Goal: Information Seeking & Learning: Learn about a topic

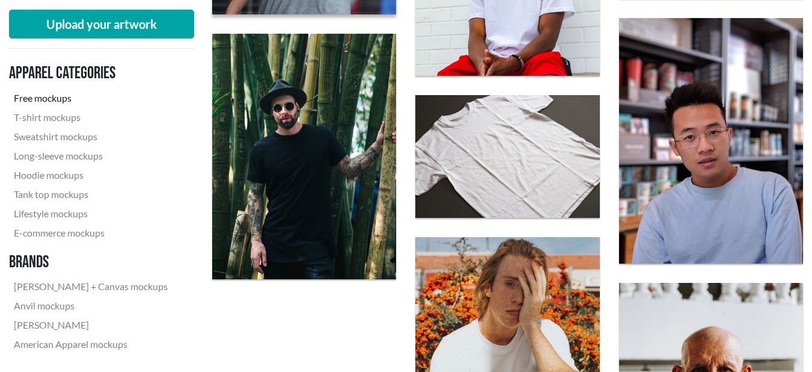
scroll to position [837, 0]
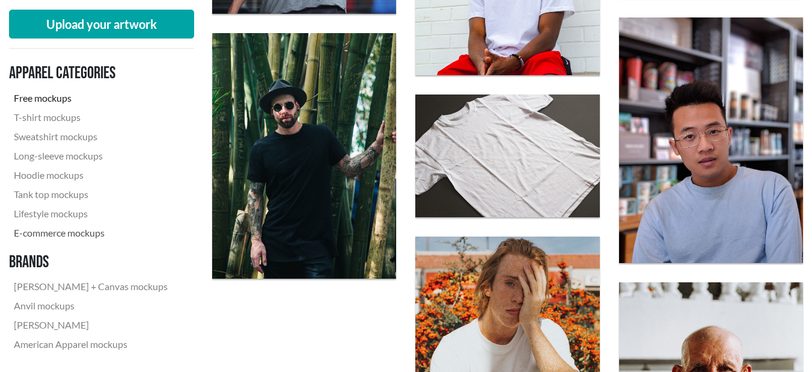
click at [77, 227] on link "E-commerce mockups" at bounding box center [91, 232] width 164 height 19
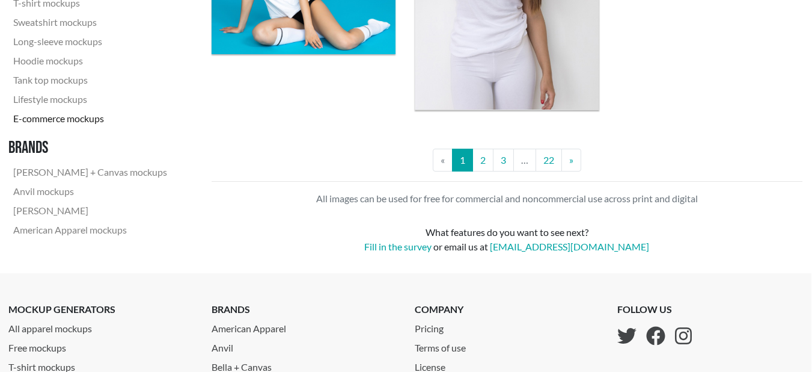
scroll to position [2423, 1]
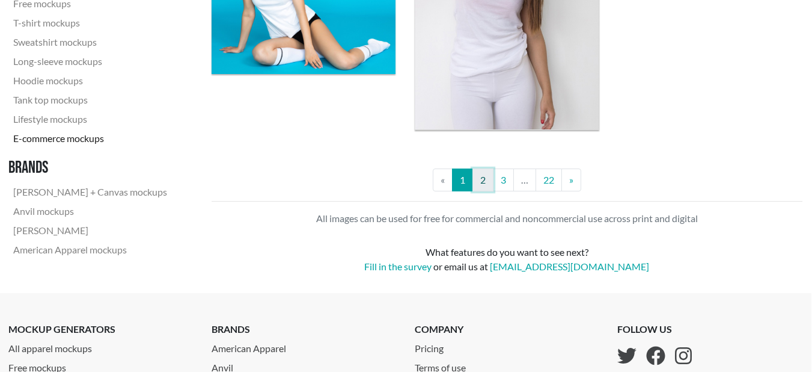
click at [482, 177] on link "2" at bounding box center [482, 179] width 21 height 23
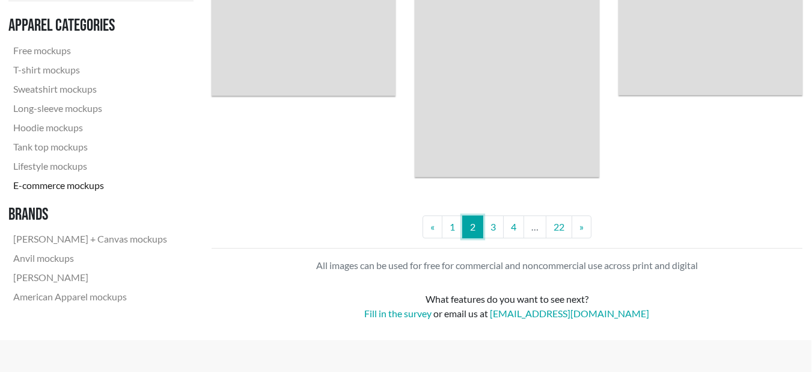
scroll to position [0, 1]
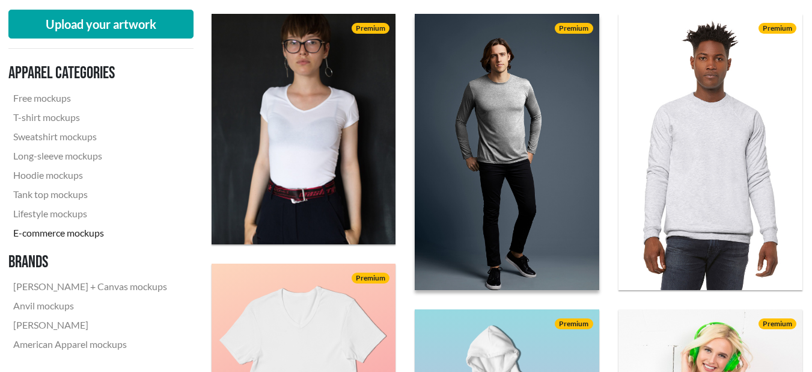
click at [489, 147] on img at bounding box center [507, 152] width 203 height 304
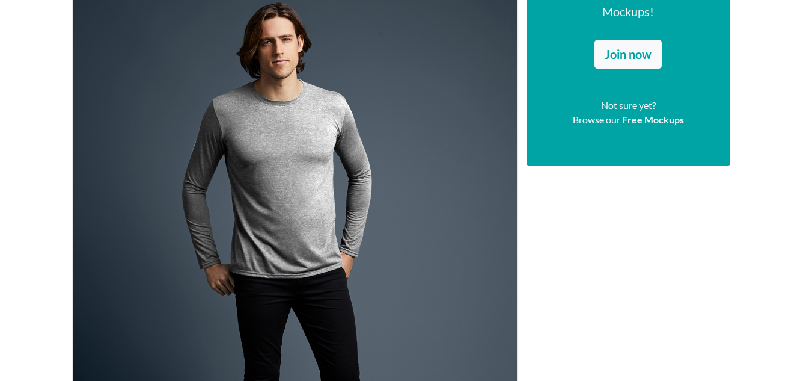
scroll to position [233, 0]
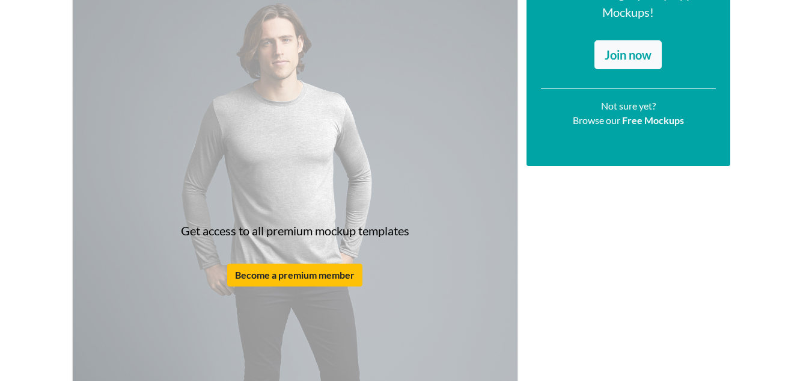
drag, startPoint x: 325, startPoint y: 161, endPoint x: 322, endPoint y: 146, distance: 15.5
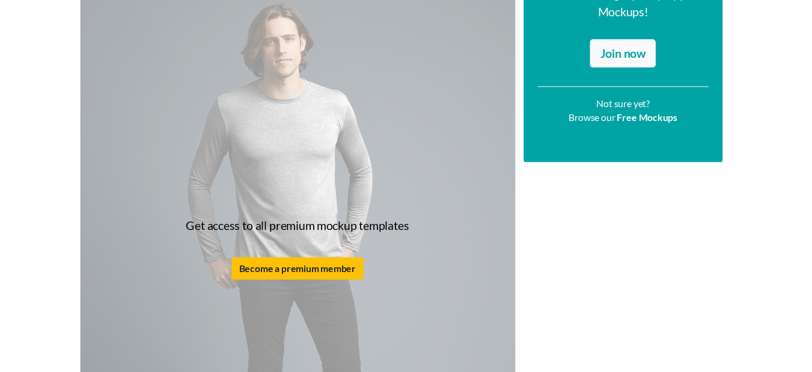
scroll to position [0, 0]
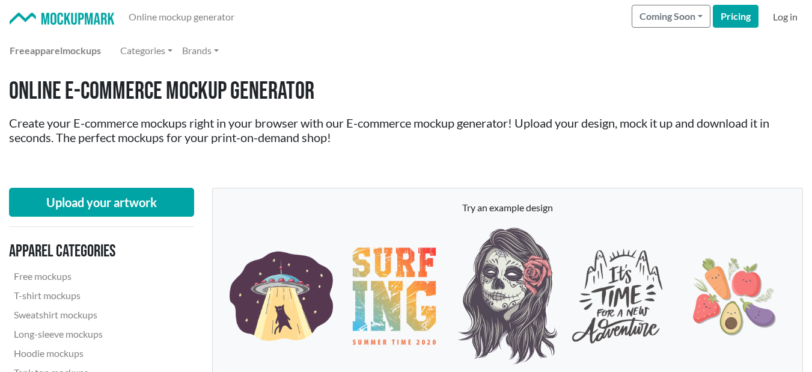
click at [782, 25] on link "Log in" at bounding box center [785, 17] width 34 height 24
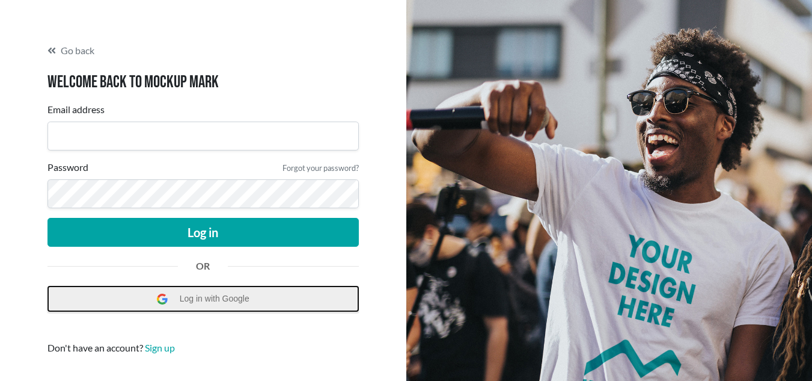
click at [197, 299] on span "Log in with Google" at bounding box center [218, 298] width 76 height 25
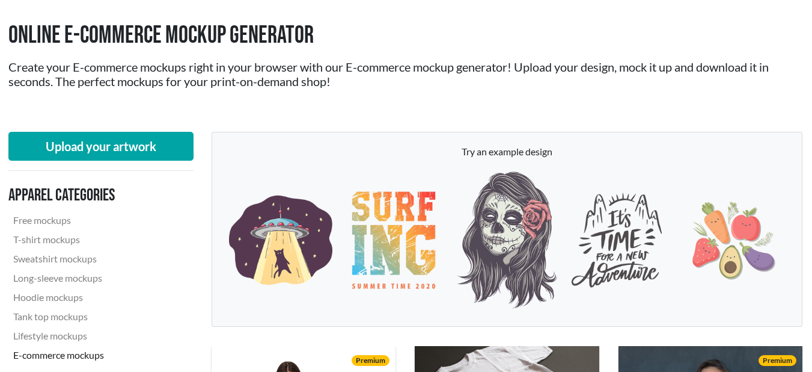
scroll to position [0, 1]
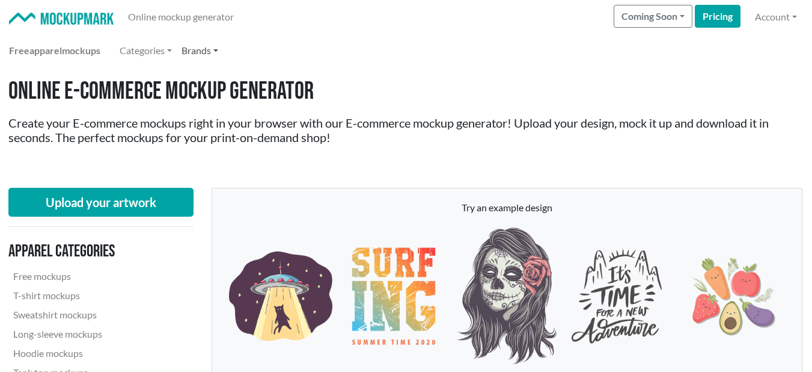
click at [216, 46] on link "Brands" at bounding box center [200, 50] width 46 height 24
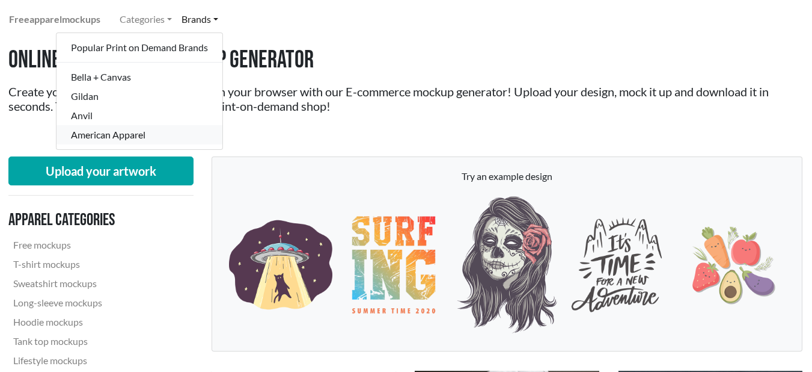
scroll to position [23, 1]
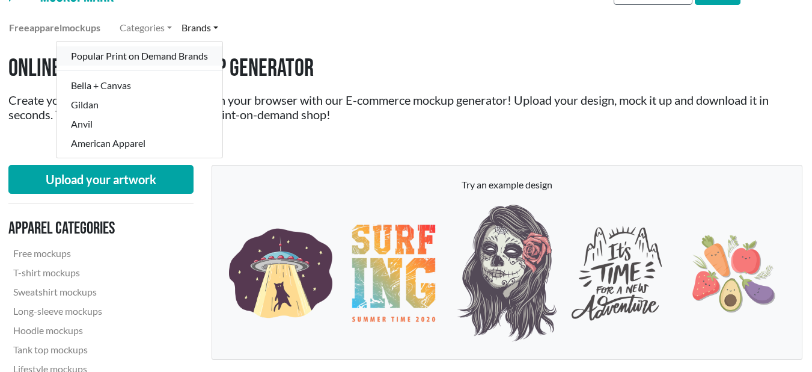
click at [192, 59] on link "Popular Print on Demand Brands" at bounding box center [140, 55] width 166 height 19
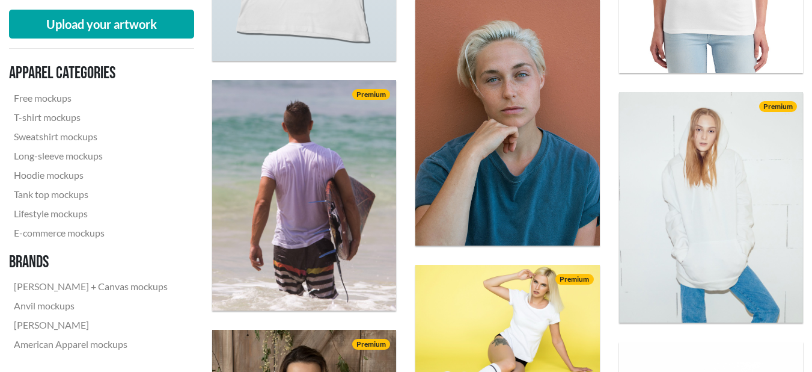
scroll to position [563, 0]
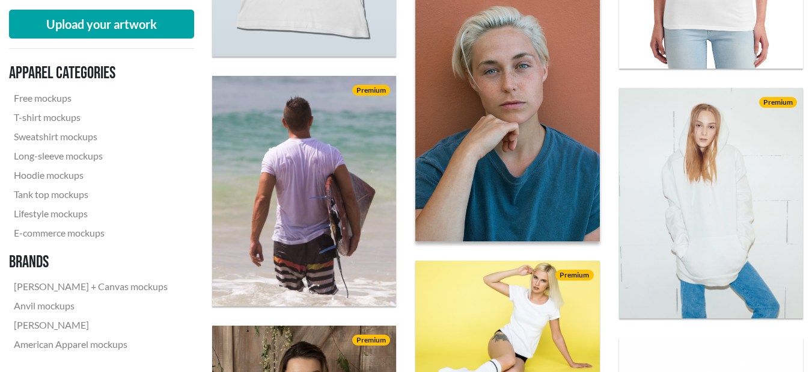
click at [524, 125] on img at bounding box center [507, 118] width 203 height 270
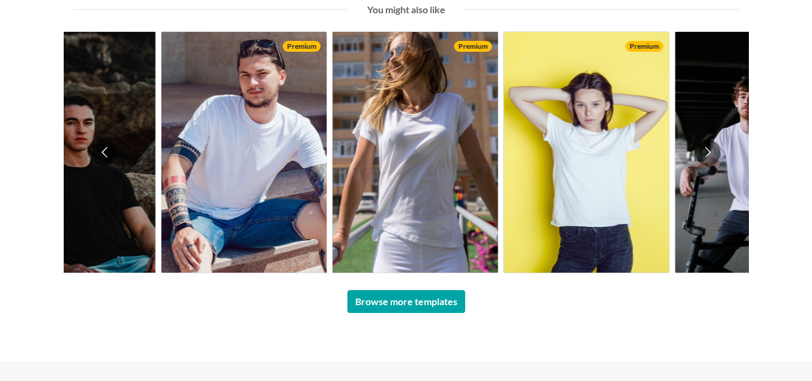
scroll to position [869, 0]
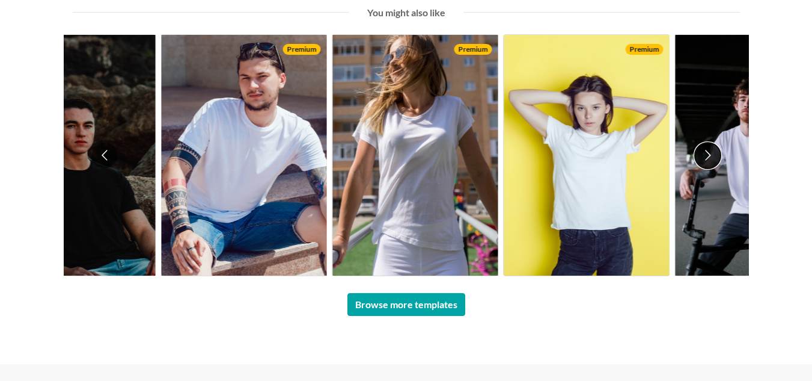
click at [709, 153] on button "Go to next slide" at bounding box center [708, 155] width 26 height 26
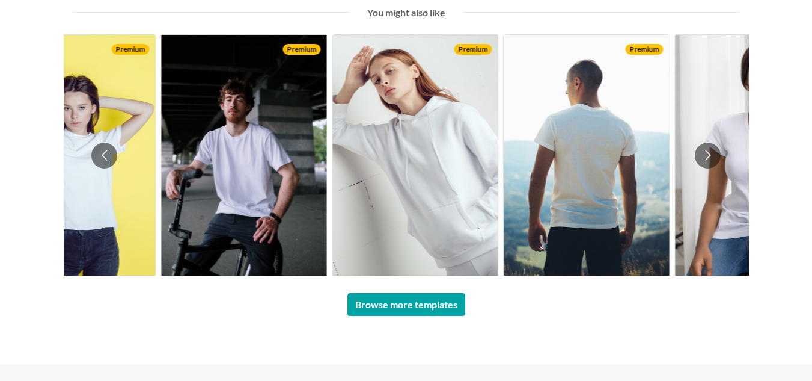
click at [382, 206] on img at bounding box center [414, 155] width 165 height 240
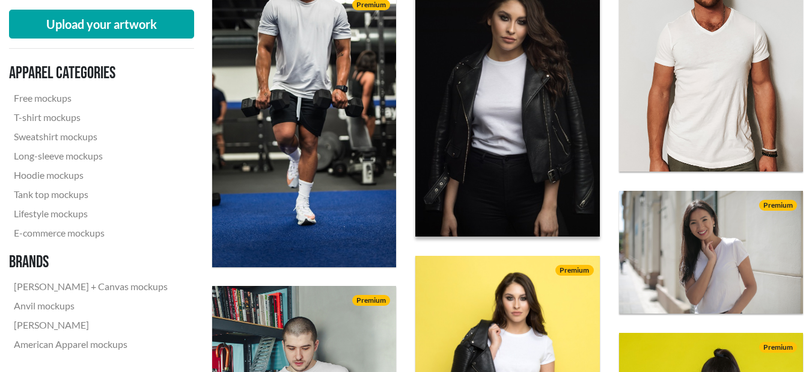
scroll to position [1387, 0]
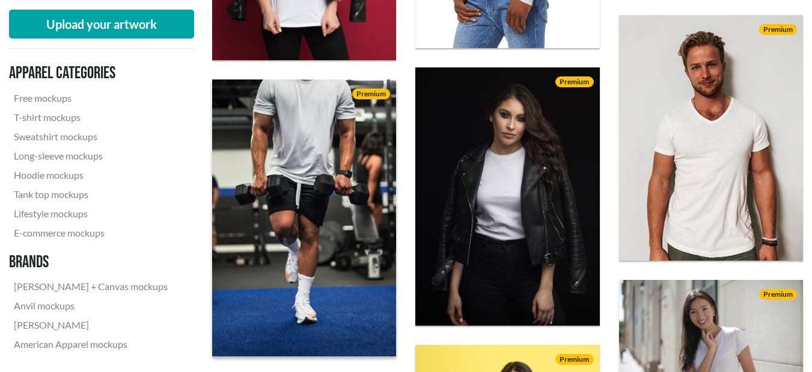
click at [334, 180] on img at bounding box center [304, 218] width 203 height 304
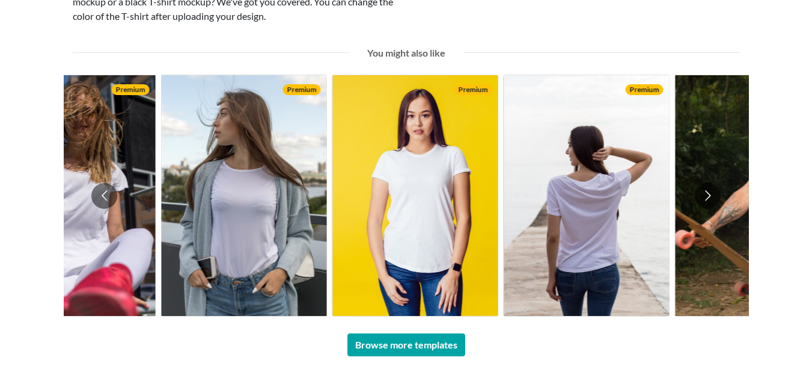
scroll to position [916, 0]
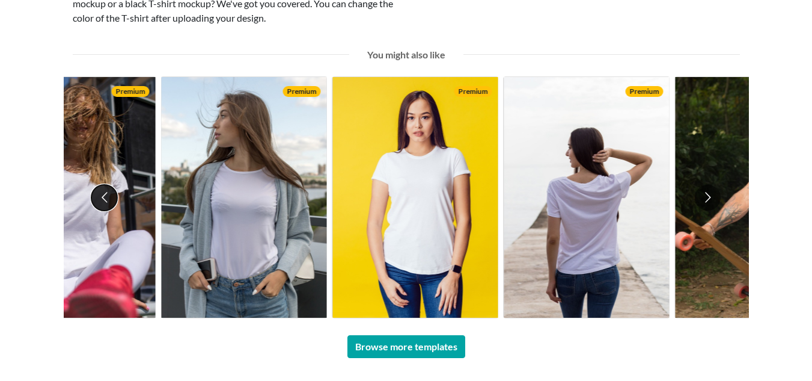
click at [98, 200] on button "Go to previous slide" at bounding box center [104, 198] width 26 height 26
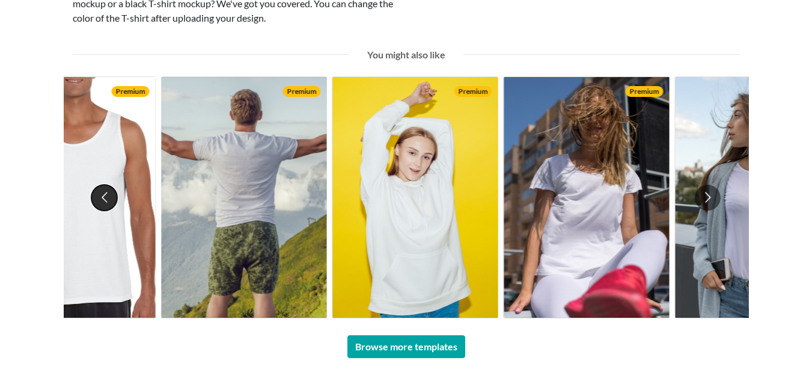
click at [98, 200] on button "Go to previous slide" at bounding box center [104, 198] width 26 height 26
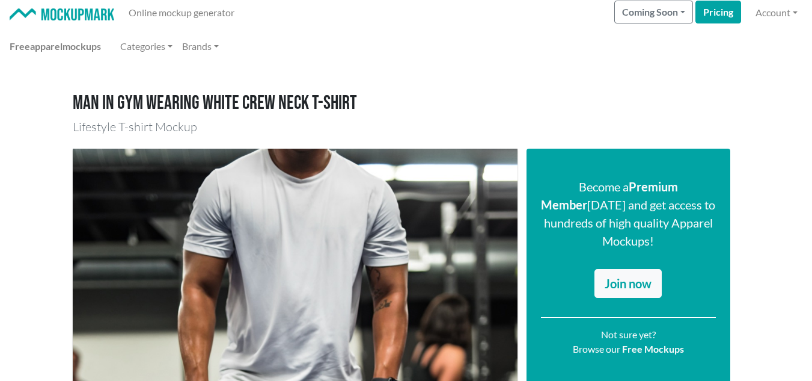
scroll to position [7, 0]
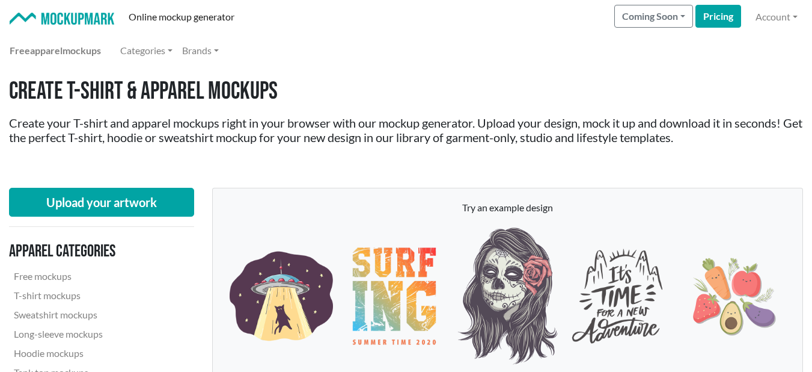
click at [366, 93] on h1 "Create T-shirt & Apparel Mockups" at bounding box center [406, 91] width 794 height 29
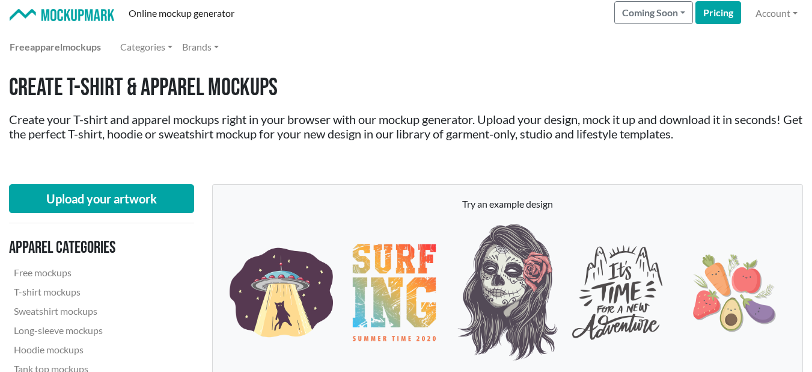
scroll to position [4, 0]
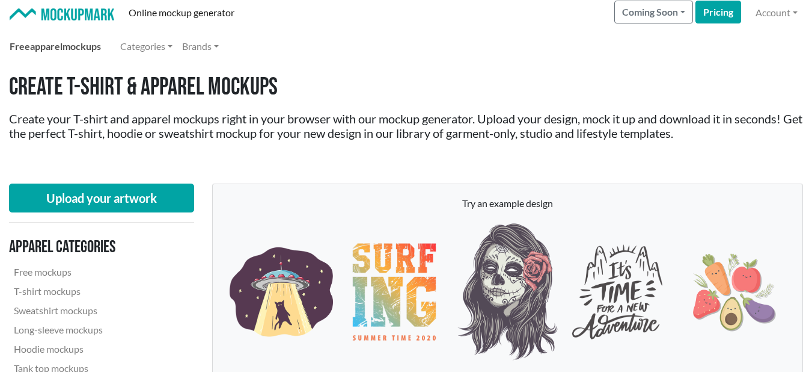
click at [88, 45] on link "Free apparel mockups" at bounding box center [55, 46] width 101 height 24
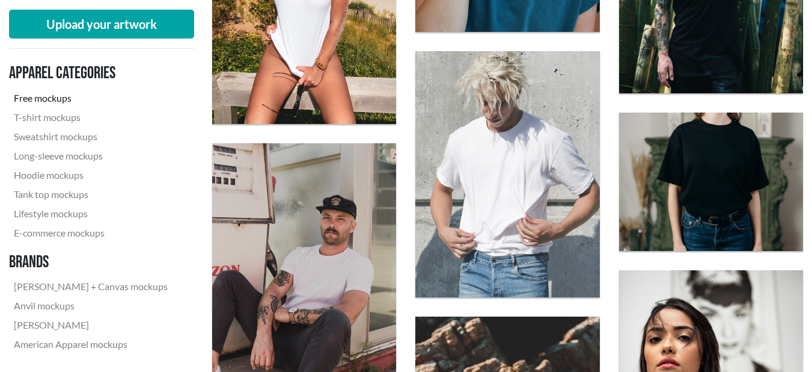
scroll to position [1082, 0]
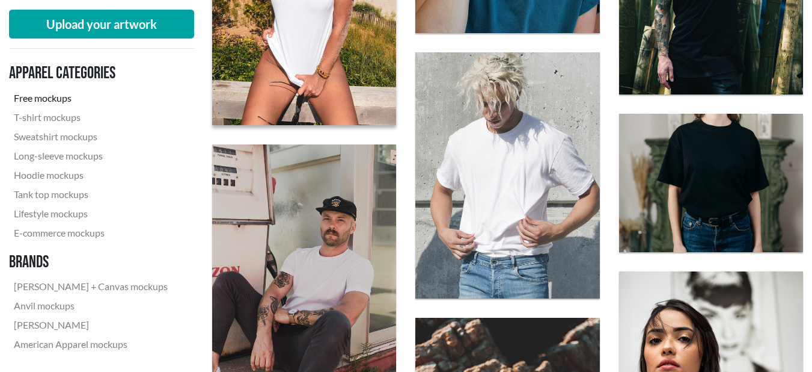
click at [266, 58] on img at bounding box center [304, 2] width 203 height 270
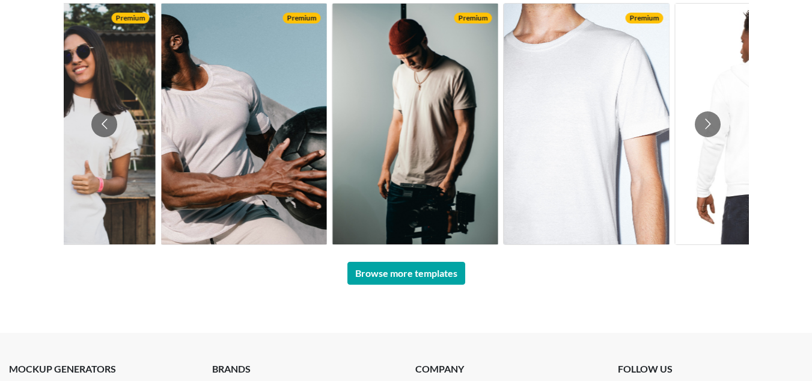
scroll to position [926, 0]
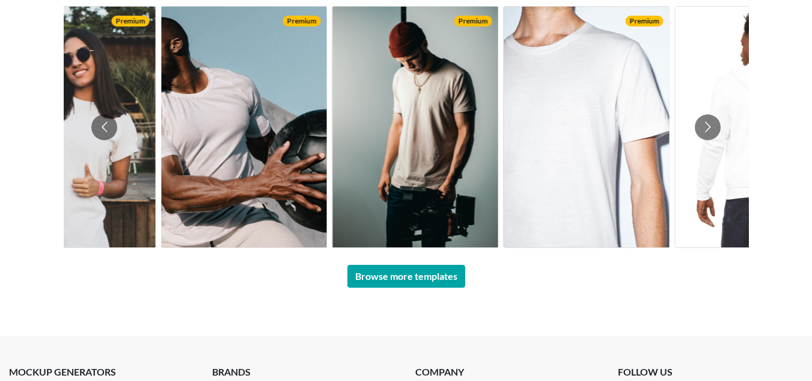
click at [231, 171] on img at bounding box center [243, 127] width 165 height 240
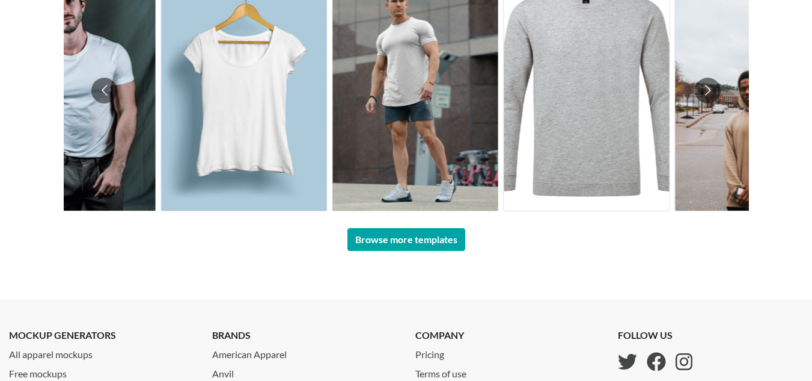
scroll to position [692, 0]
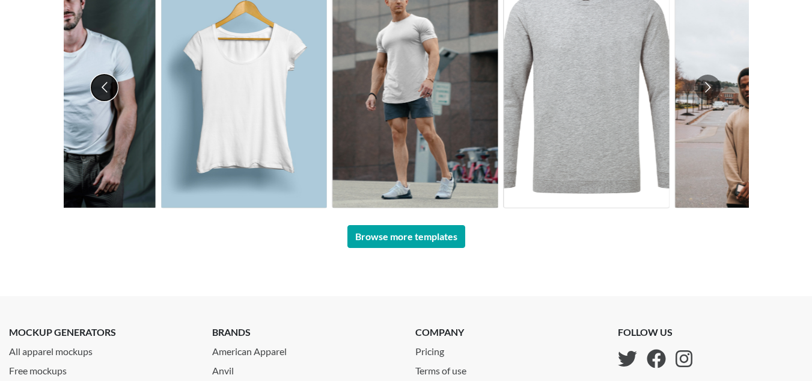
click at [106, 91] on button "Go to previous slide" at bounding box center [104, 88] width 26 height 26
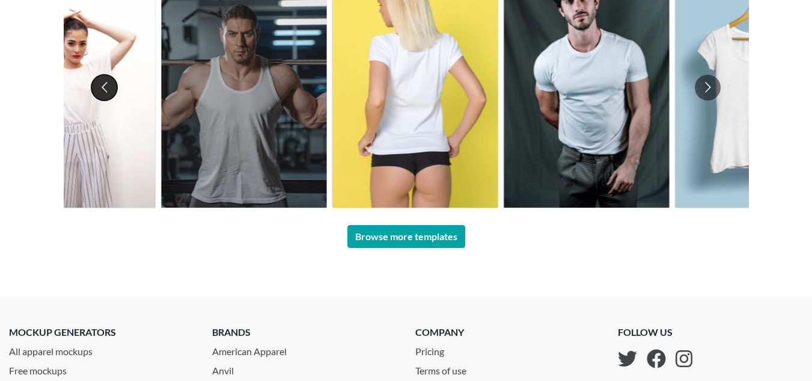
click at [105, 89] on button "Go to previous slide" at bounding box center [104, 88] width 26 height 26
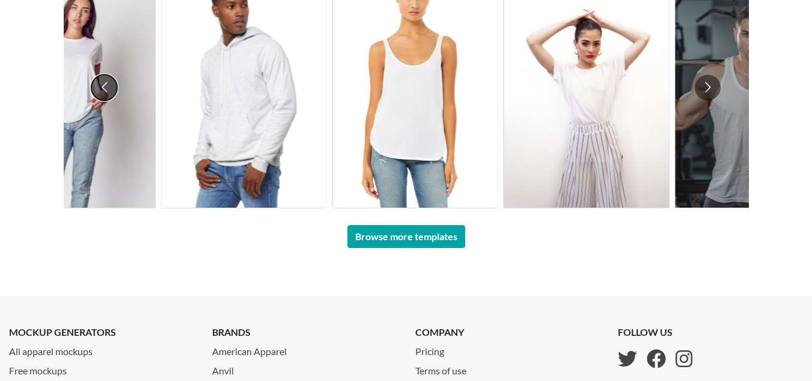
scroll to position [529, 0]
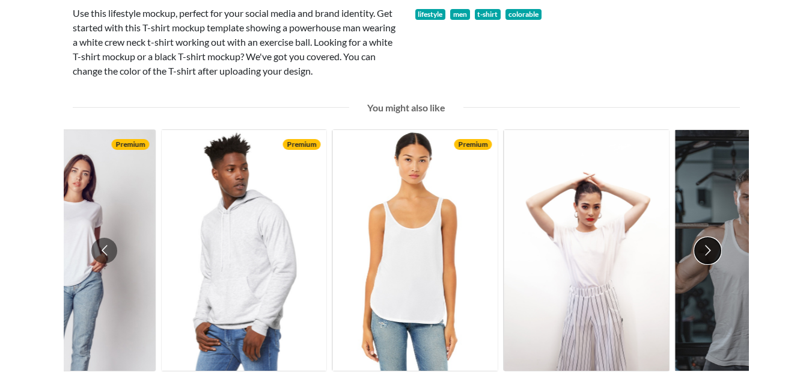
click at [714, 240] on button "Go to next slide" at bounding box center [708, 250] width 26 height 26
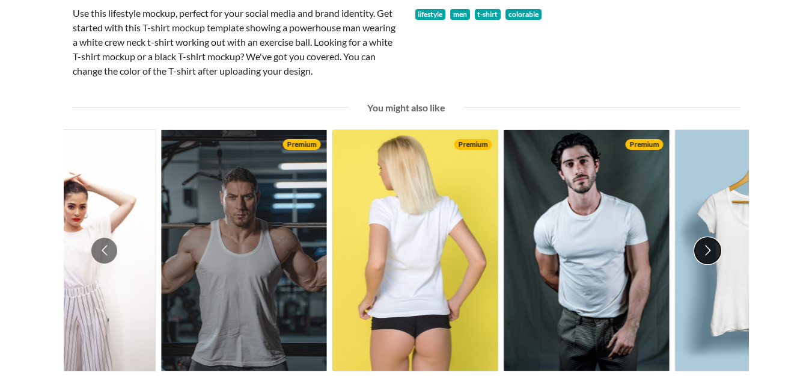
click at [714, 240] on button "Go to next slide" at bounding box center [708, 250] width 26 height 26
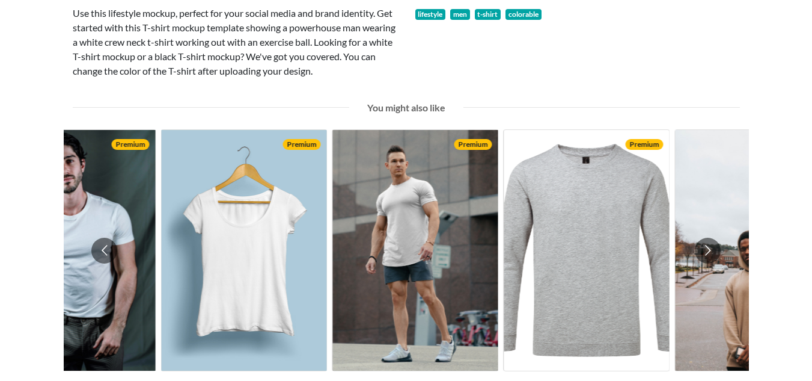
click at [410, 265] on img at bounding box center [414, 250] width 165 height 240
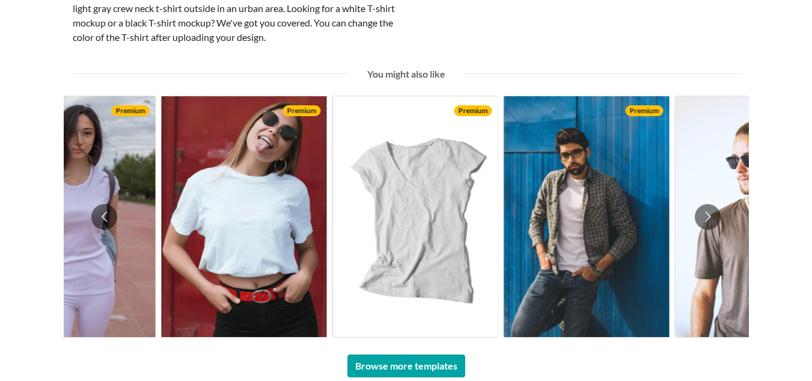
scroll to position [901, 0]
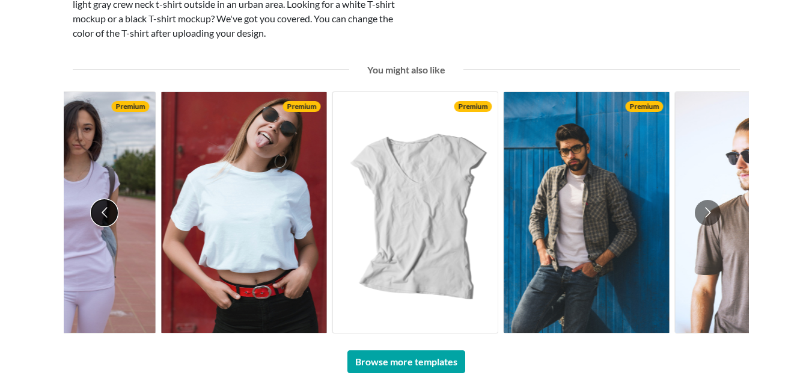
click at [106, 209] on button "Go to previous slide" at bounding box center [104, 213] width 26 height 26
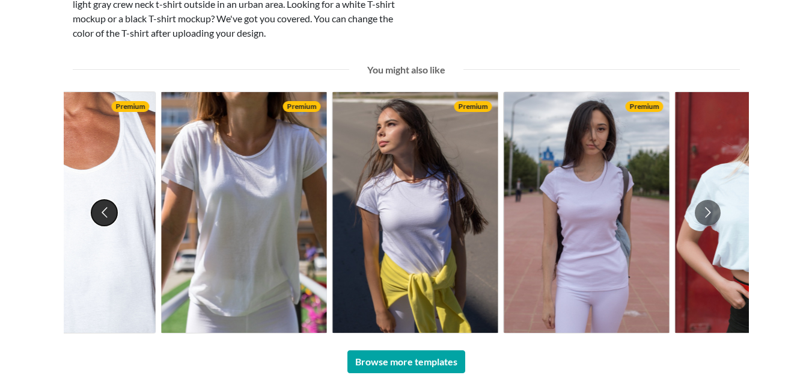
click at [106, 209] on button "Go to previous slide" at bounding box center [104, 213] width 26 height 26
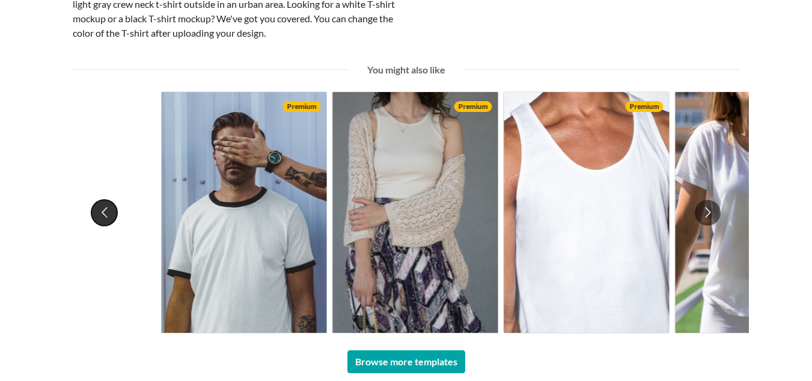
click at [106, 209] on button "Go to previous slide" at bounding box center [104, 213] width 26 height 26
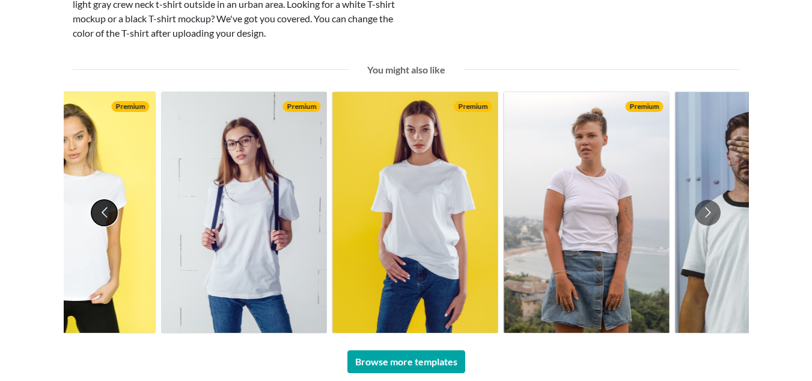
click at [106, 209] on button "Go to previous slide" at bounding box center [104, 213] width 26 height 26
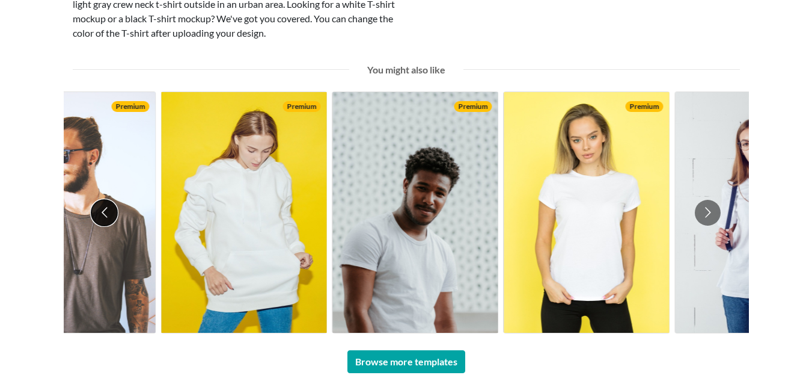
click at [106, 209] on button "Go to previous slide" at bounding box center [104, 213] width 26 height 26
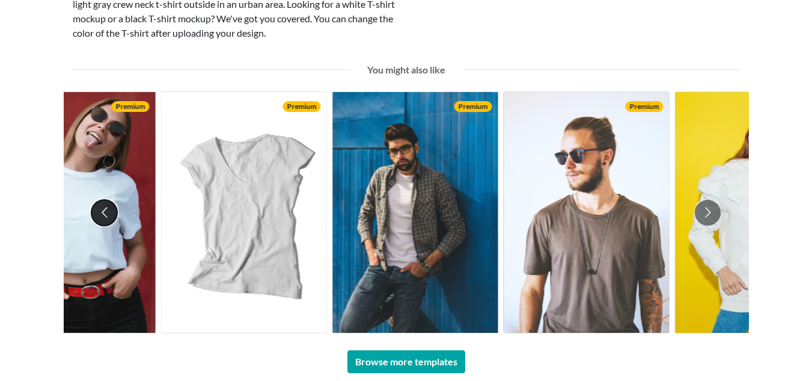
click at [106, 209] on button "Go to previous slide" at bounding box center [104, 213] width 26 height 26
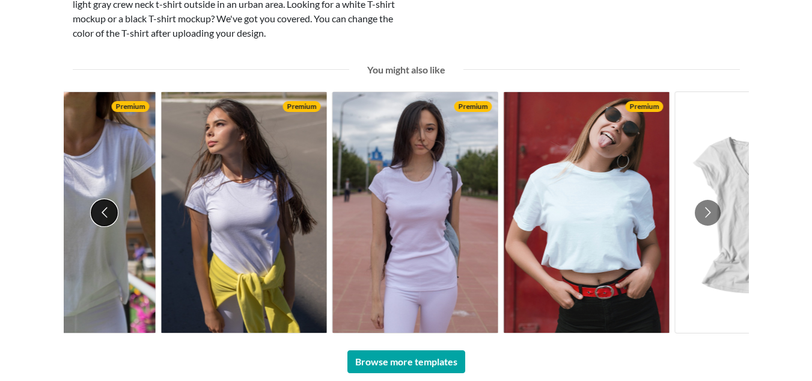
click at [106, 209] on button "Go to previous slide" at bounding box center [104, 213] width 26 height 26
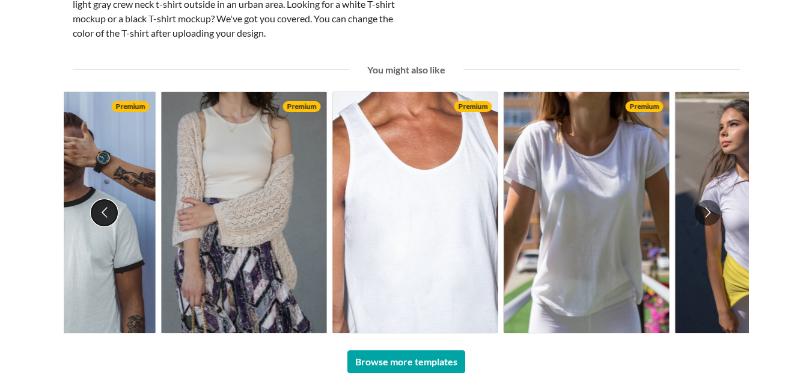
click at [106, 209] on button "Go to previous slide" at bounding box center [104, 213] width 26 height 26
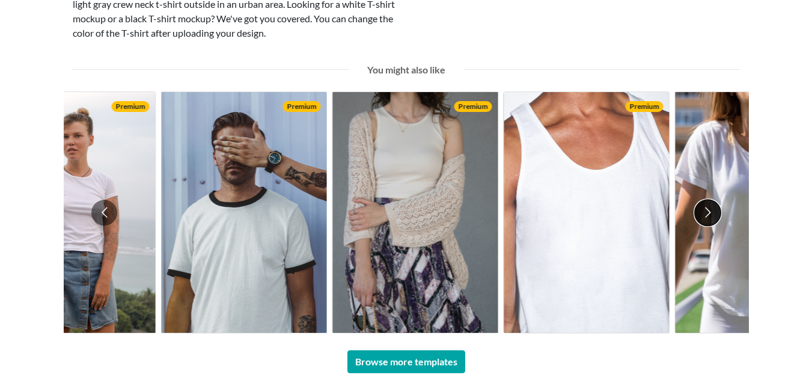
click at [705, 210] on button "Go to next slide" at bounding box center [708, 213] width 26 height 26
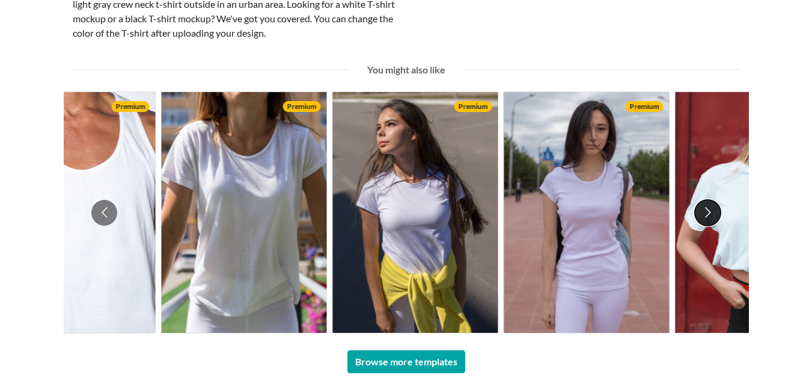
click at [705, 210] on button "Go to next slide" at bounding box center [708, 213] width 26 height 26
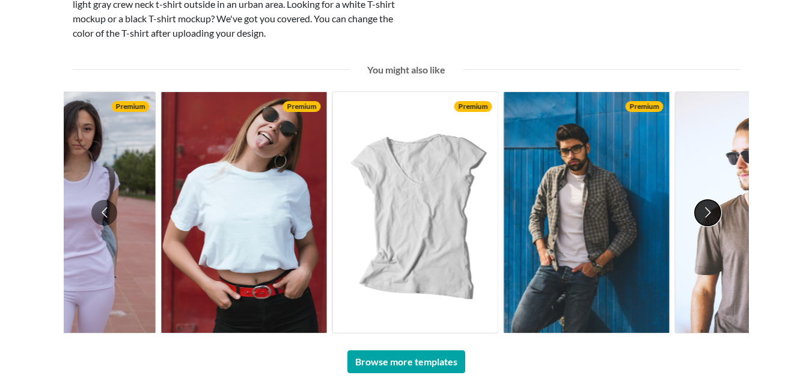
click at [705, 210] on button "Go to next slide" at bounding box center [708, 213] width 26 height 26
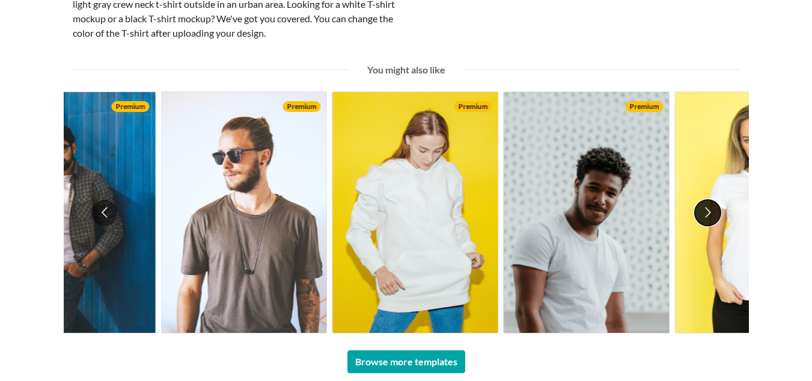
click at [705, 210] on button "Go to next slide" at bounding box center [708, 213] width 26 height 26
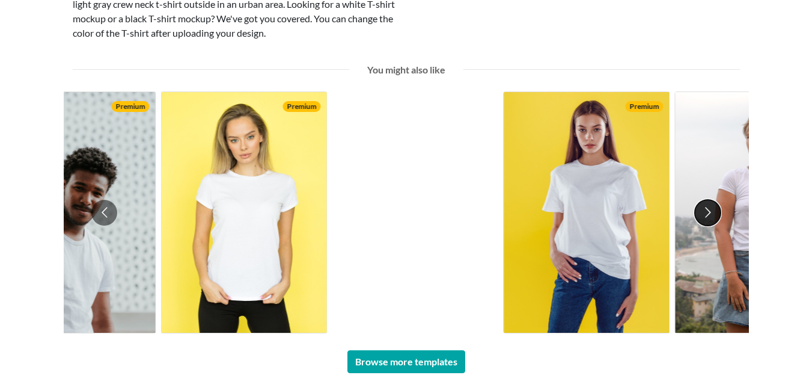
click at [705, 210] on button "Go to next slide" at bounding box center [708, 213] width 26 height 26
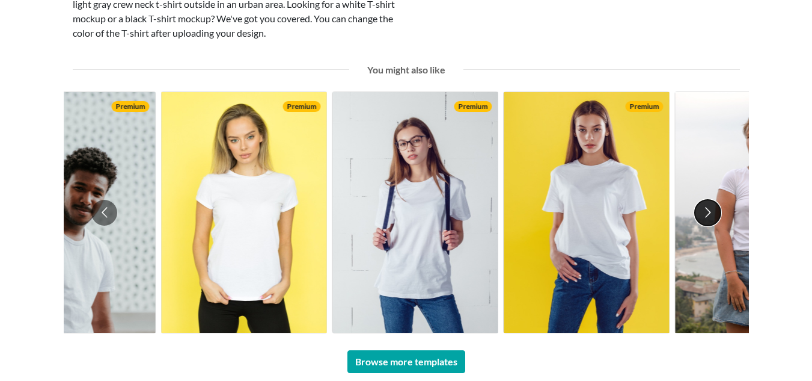
click at [705, 210] on button "Go to next slide" at bounding box center [708, 213] width 26 height 26
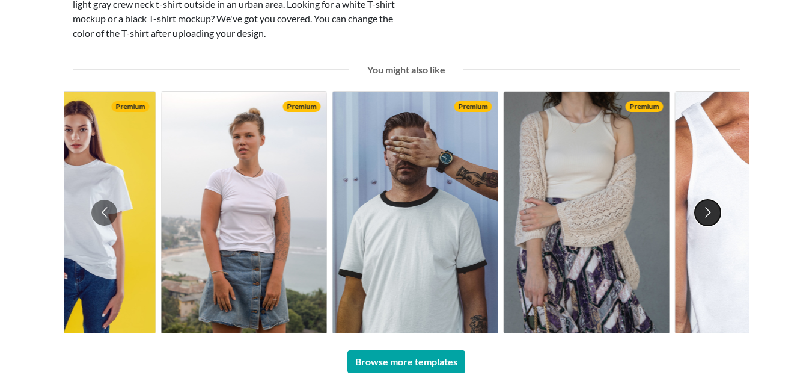
click at [705, 210] on button "Go to next slide" at bounding box center [708, 213] width 26 height 26
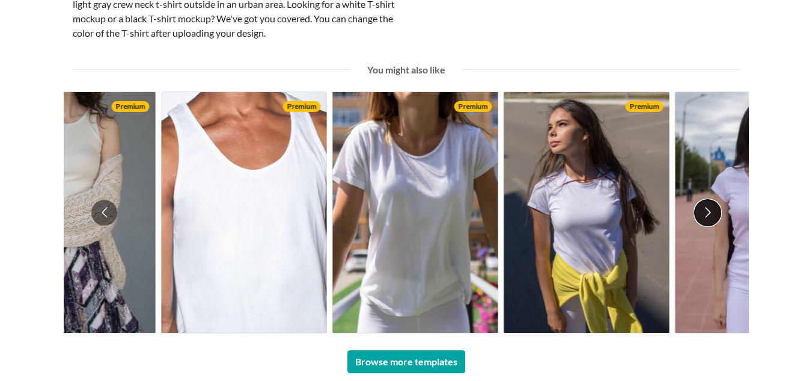
click at [705, 210] on button "Go to next slide" at bounding box center [708, 213] width 26 height 26
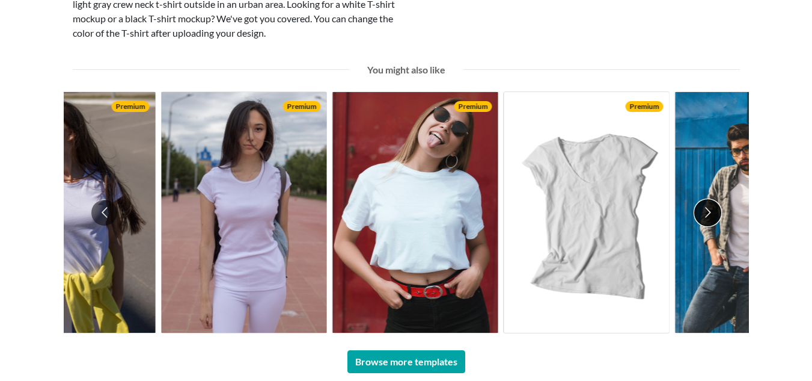
click at [705, 210] on button "Go to next slide" at bounding box center [708, 213] width 26 height 26
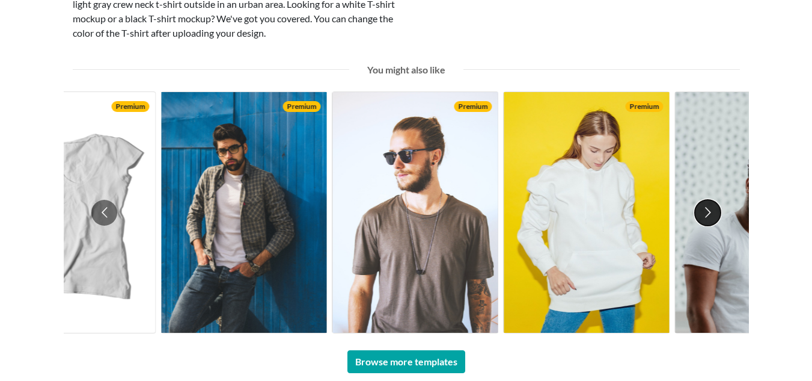
click at [705, 210] on button "Go to next slide" at bounding box center [708, 213] width 26 height 26
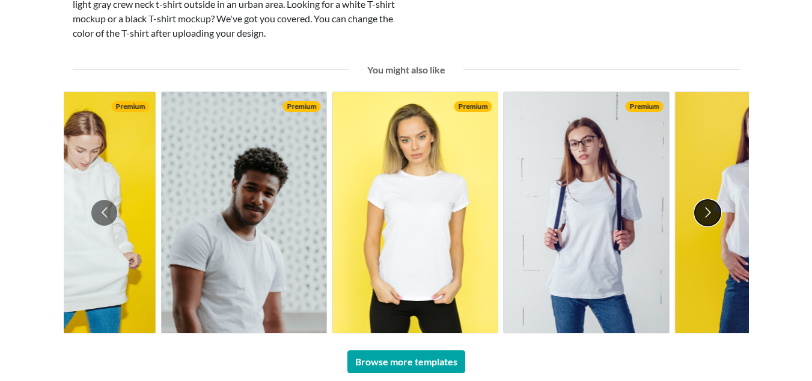
click at [705, 210] on button "Go to next slide" at bounding box center [708, 213] width 26 height 26
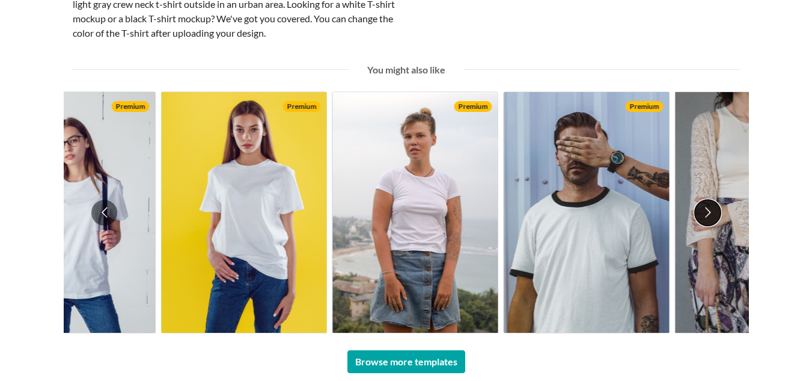
click at [705, 210] on button "Go to next slide" at bounding box center [708, 213] width 26 height 26
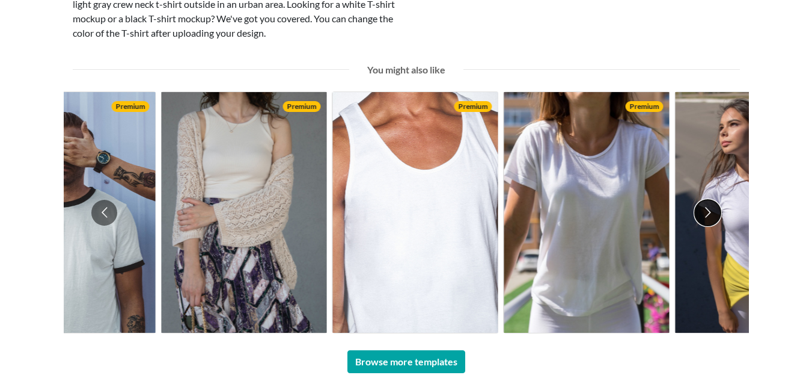
click at [705, 210] on button "Go to next slide" at bounding box center [708, 213] width 26 height 26
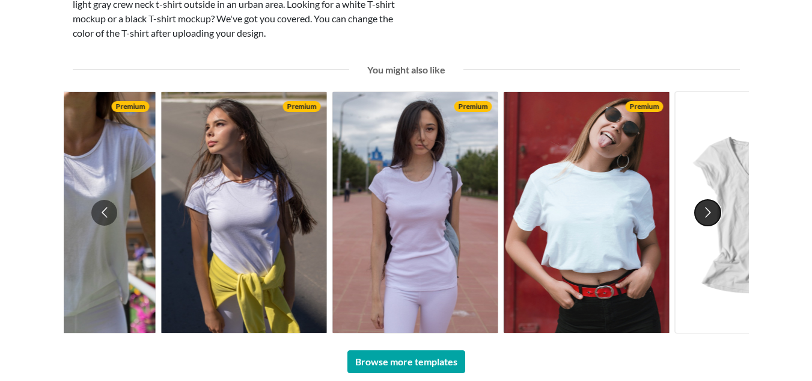
click at [705, 210] on button "Go to next slide" at bounding box center [708, 213] width 26 height 26
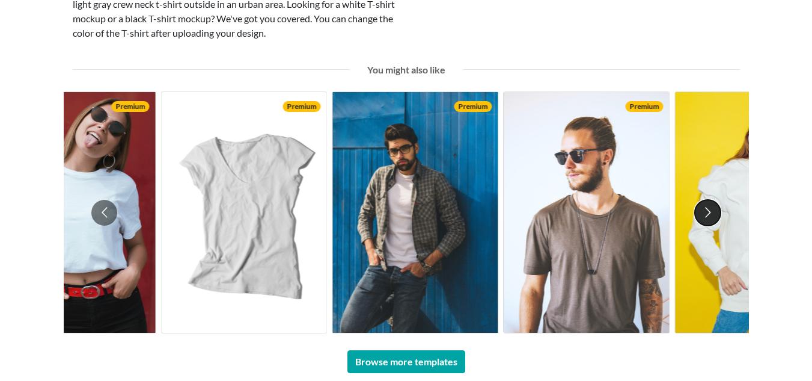
click at [705, 210] on button "Go to next slide" at bounding box center [708, 213] width 26 height 26
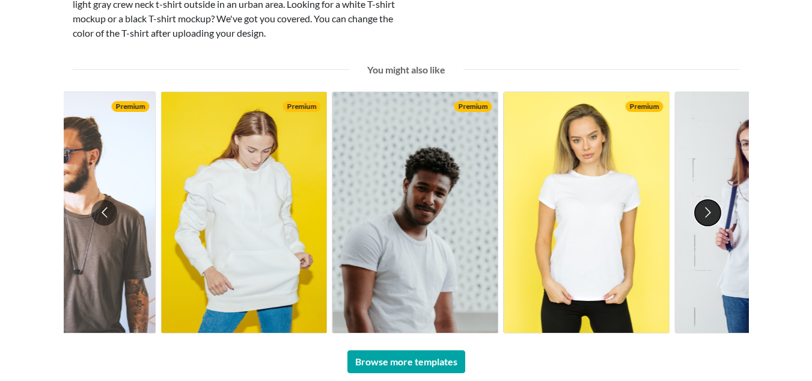
click at [705, 210] on button "Go to next slide" at bounding box center [708, 213] width 26 height 26
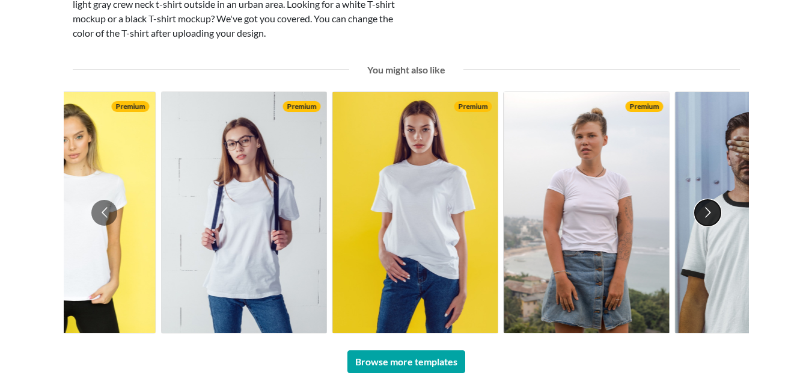
click at [705, 210] on button "Go to next slide" at bounding box center [708, 213] width 26 height 26
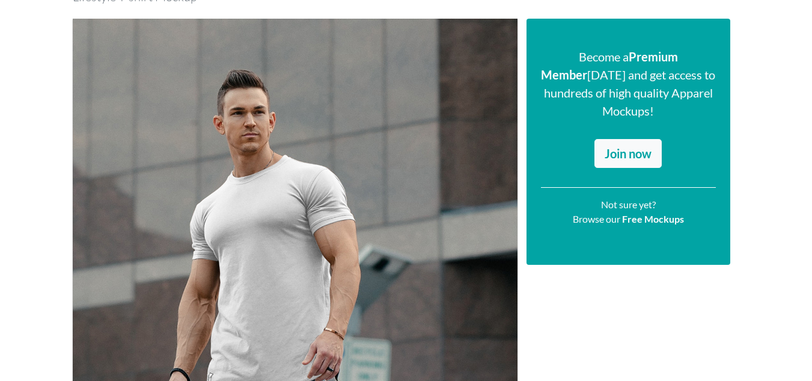
scroll to position [0, 0]
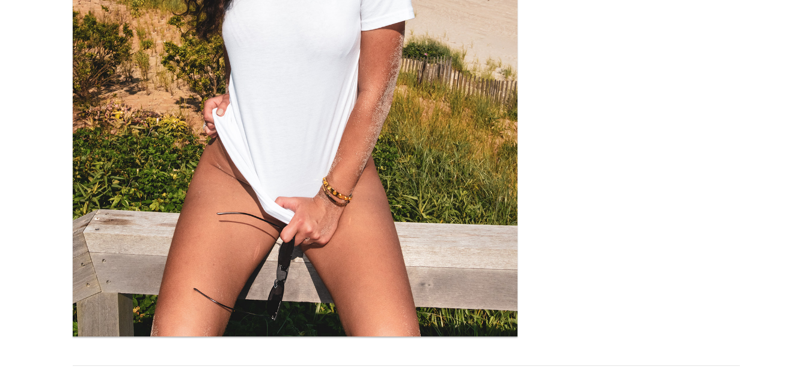
scroll to position [415, 0]
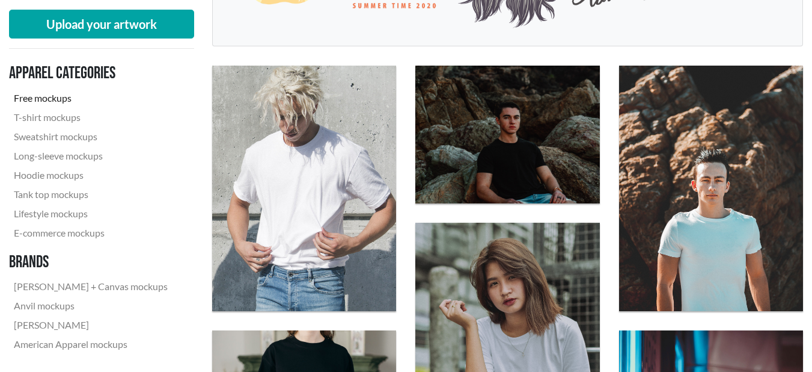
scroll to position [337, 0]
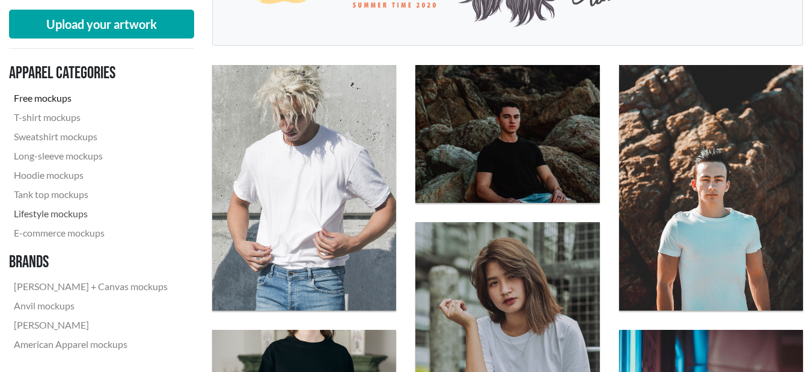
click at [54, 209] on link "Lifestyle mockups" at bounding box center [91, 213] width 164 height 19
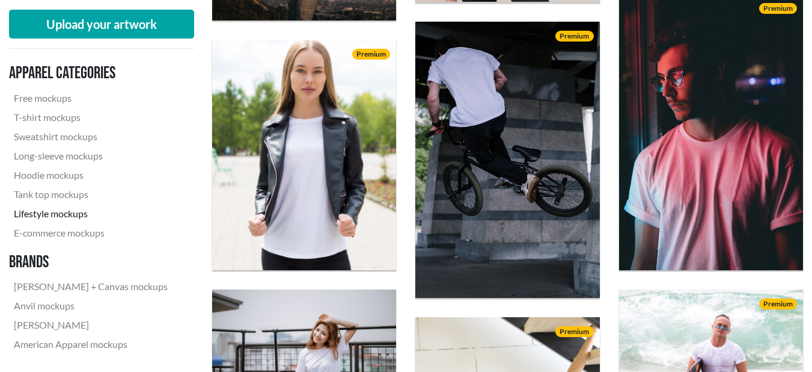
scroll to position [658, 0]
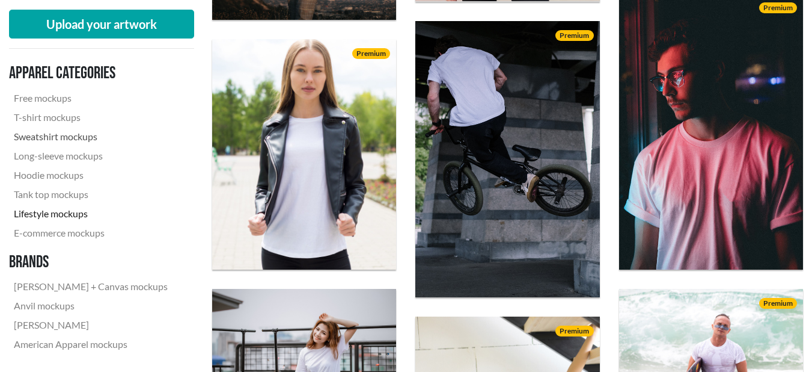
click at [48, 139] on link "Sweatshirt mockups" at bounding box center [91, 136] width 164 height 19
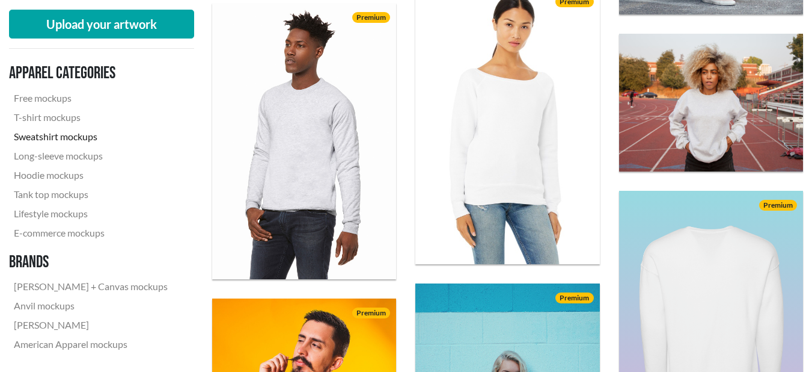
scroll to position [1209, 0]
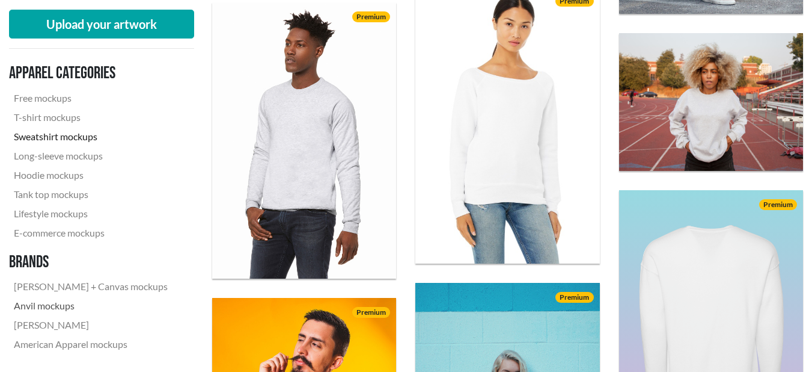
click at [40, 305] on link "Anvil mockups" at bounding box center [91, 305] width 164 height 19
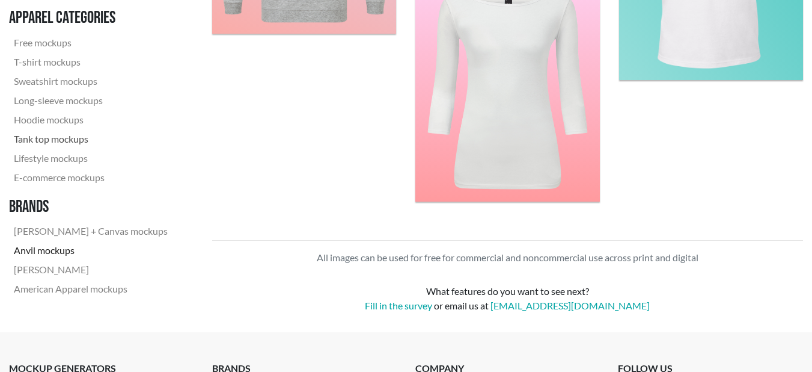
scroll to position [1596, 0]
click at [64, 266] on link "[PERSON_NAME]" at bounding box center [91, 268] width 164 height 19
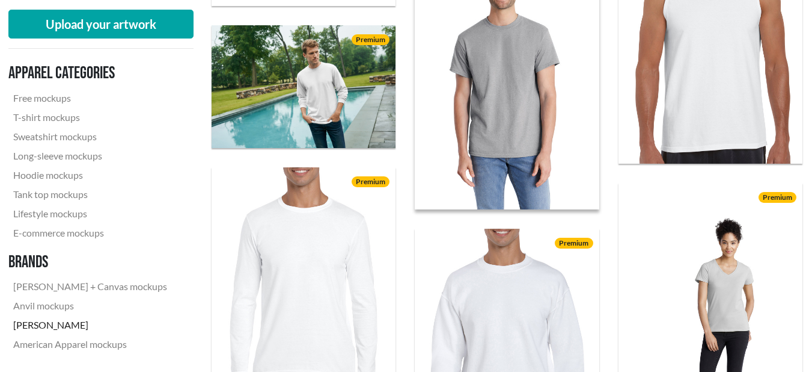
scroll to position [1542, 1]
